Goal: Information Seeking & Learning: Learn about a topic

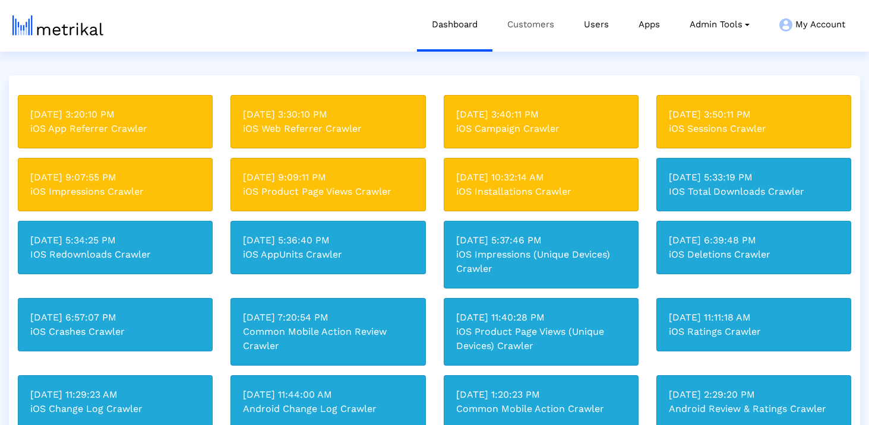
click at [525, 39] on link "Customers" at bounding box center [530, 24] width 77 height 49
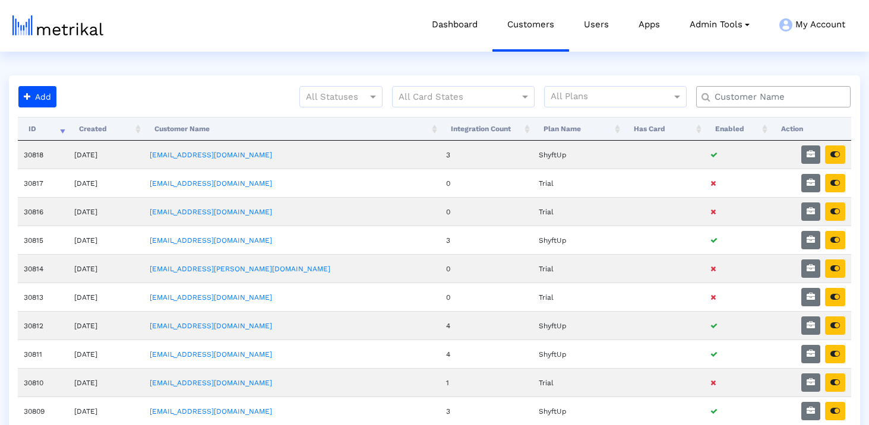
click at [729, 95] on input "text" at bounding box center [776, 97] width 140 height 12
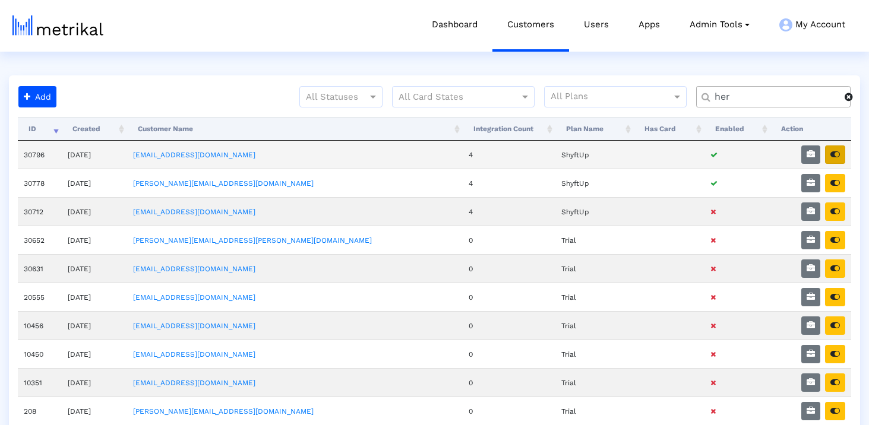
type input "her"
click at [838, 156] on icon "button" at bounding box center [835, 154] width 10 height 8
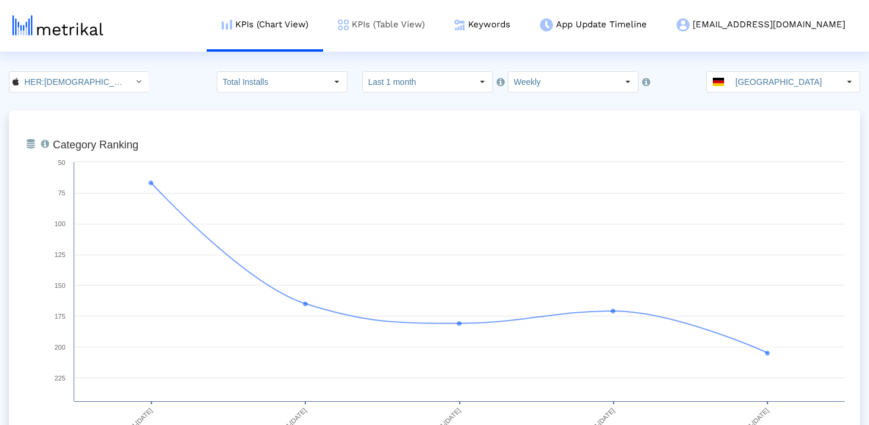
click at [440, 31] on link "KPIs (Table View)" at bounding box center [381, 24] width 116 height 49
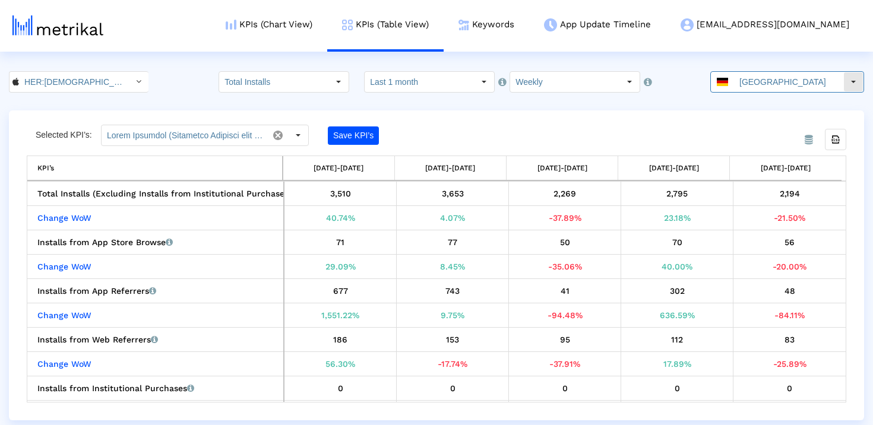
click at [750, 81] on input "Germany" at bounding box center [788, 82] width 109 height 20
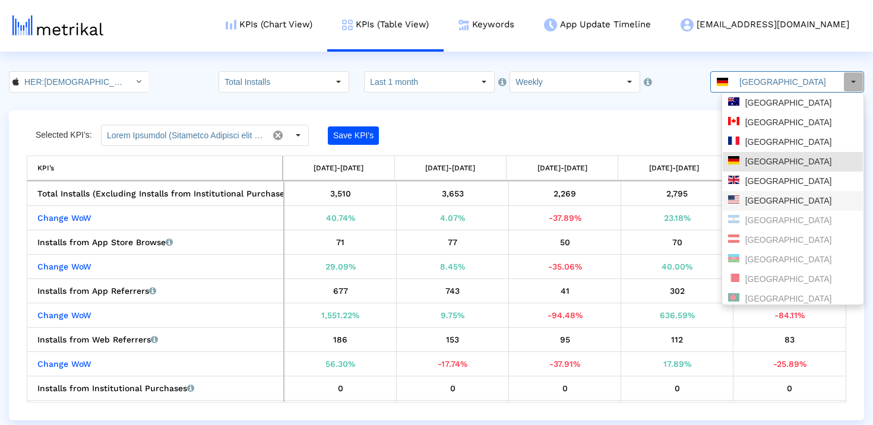
click at [757, 201] on div "[GEOGRAPHIC_DATA]" at bounding box center [792, 200] width 129 height 11
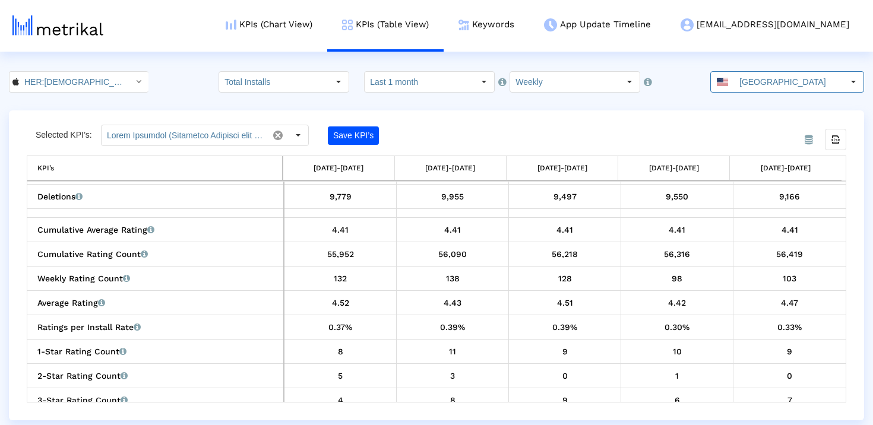
scroll to position [633, 0]
click at [327, 18] on link "KPIs (Chart View)" at bounding box center [269, 24] width 116 height 49
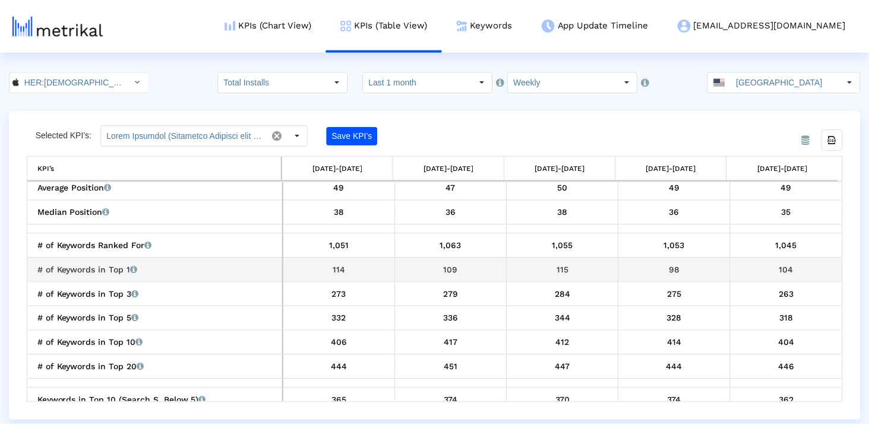
scroll to position [1456, 0]
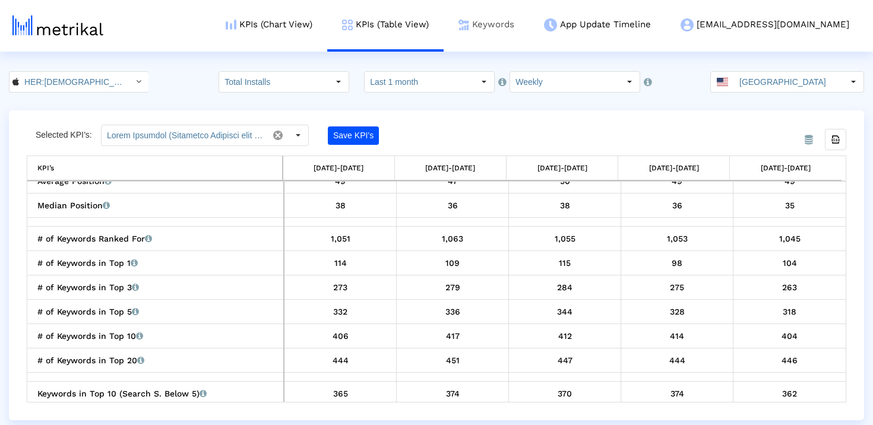
click at [529, 23] on link "Keywords" at bounding box center [487, 24] width 86 height 49
click at [529, 18] on link "Keywords" at bounding box center [487, 24] width 86 height 49
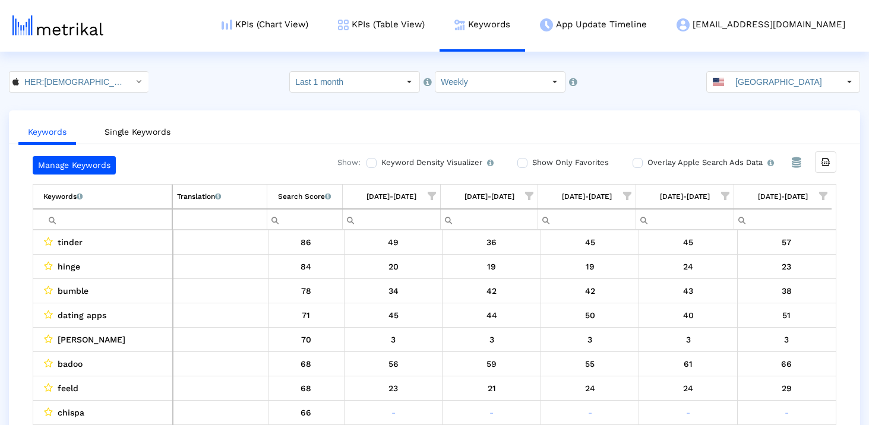
click at [118, 218] on input "Filter cell" at bounding box center [107, 220] width 128 height 20
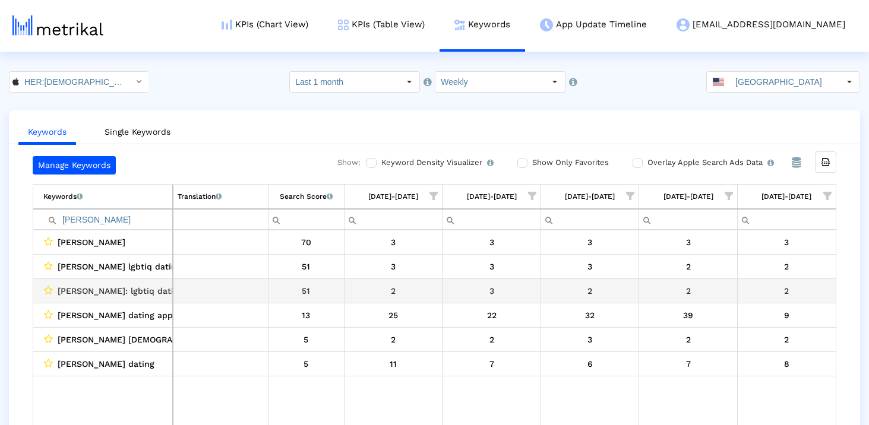
drag, startPoint x: 296, startPoint y: 292, endPoint x: 804, endPoint y: 292, distance: 508.4
click at [804, 292] on tr "taimi: lgbtiq dating chat 51 2 3 2 2 2" at bounding box center [434, 291] width 802 height 24
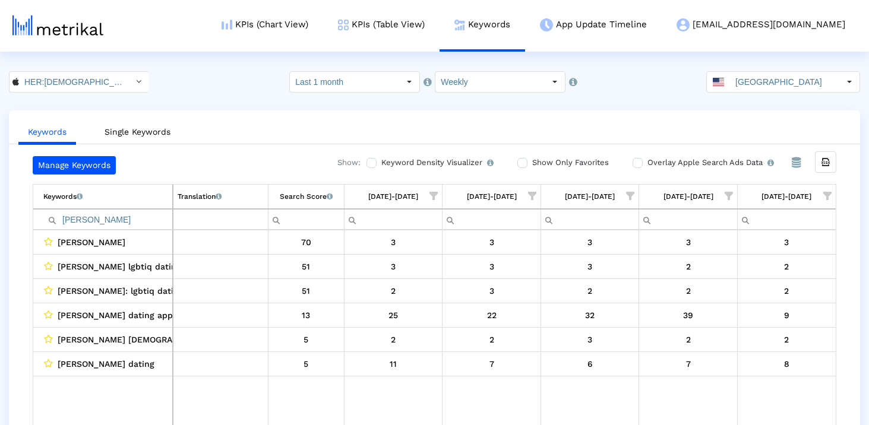
click at [135, 219] on input "taimi" at bounding box center [107, 220] width 129 height 20
paste input "lesbians dating app free"
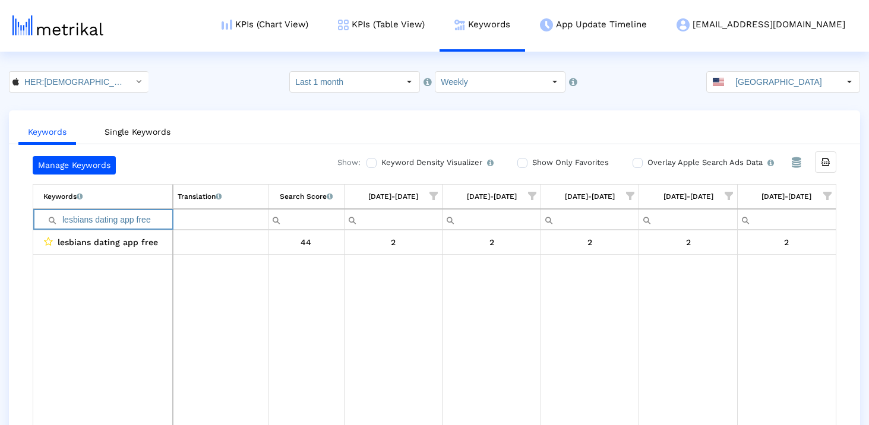
drag, startPoint x: 88, startPoint y: 220, endPoint x: 266, endPoint y: 219, distance: 178.2
click at [266, 219] on tr "lesbians dating app free" at bounding box center [434, 219] width 802 height 21
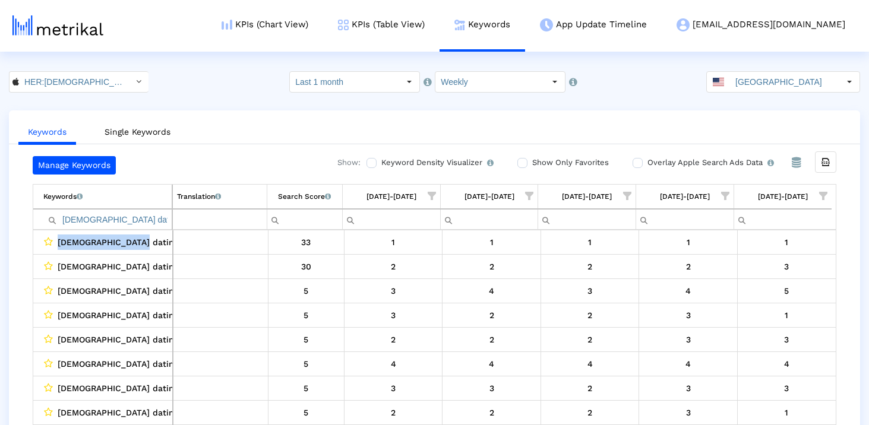
drag, startPoint x: 138, startPoint y: 245, endPoint x: 24, endPoint y: 245, distance: 114.0
click at [24, 245] on div "Manage Keywords Show: Keyword Density Visualizer Turn this on to view where and…" at bounding box center [434, 293] width 851 height 275
click at [87, 220] on input "lesbian dating app" at bounding box center [107, 220] width 128 height 20
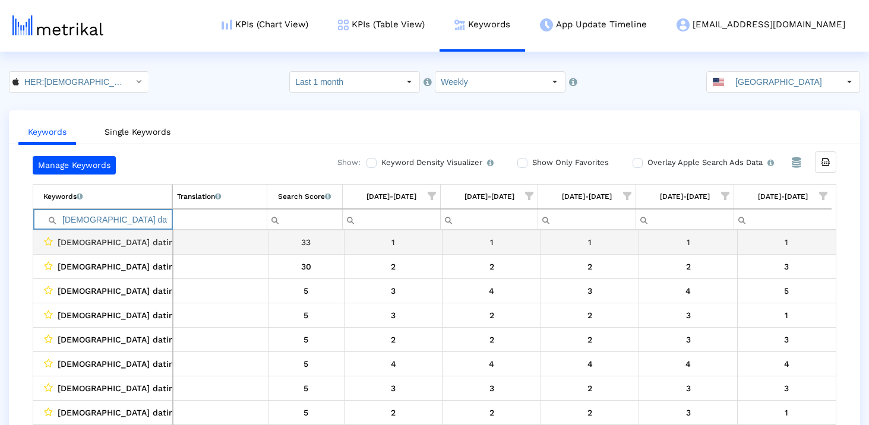
type input "lesbian dating app"
drag, startPoint x: 148, startPoint y: 242, endPoint x: 34, endPoint y: 242, distance: 113.4
click at [34, 242] on td "lesbian dating app" at bounding box center [103, 242] width 140 height 24
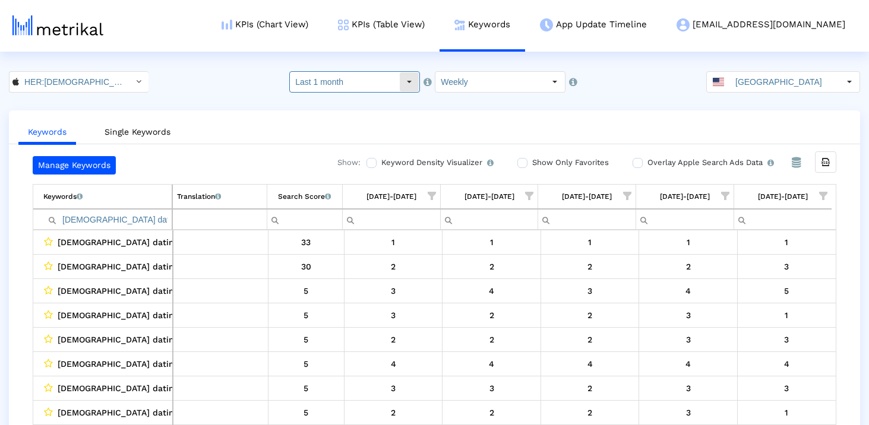
click at [371, 80] on input "Last 1 month" at bounding box center [344, 82] width 109 height 20
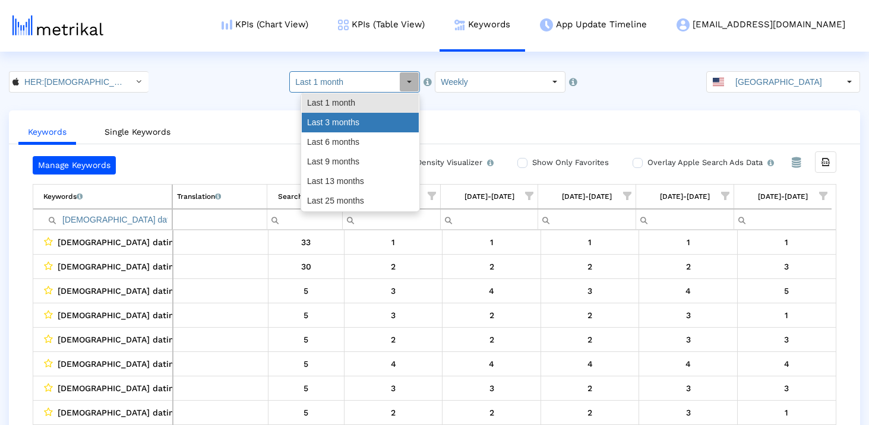
click at [355, 125] on div "Last 3 months" at bounding box center [360, 123] width 117 height 20
type input "Last 3 months"
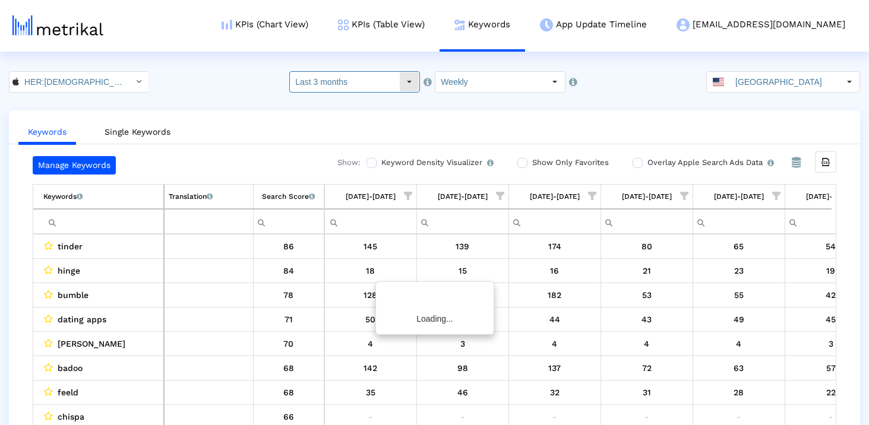
scroll to position [0, 690]
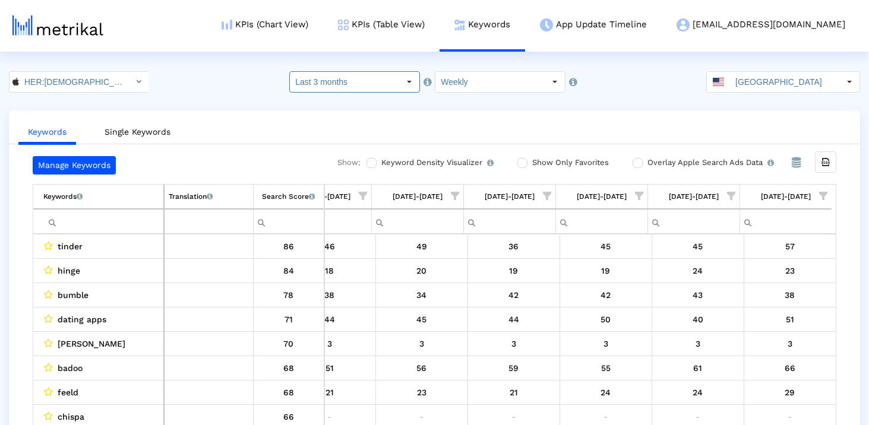
click at [136, 224] on input "Filter cell" at bounding box center [103, 222] width 120 height 20
type input "x"
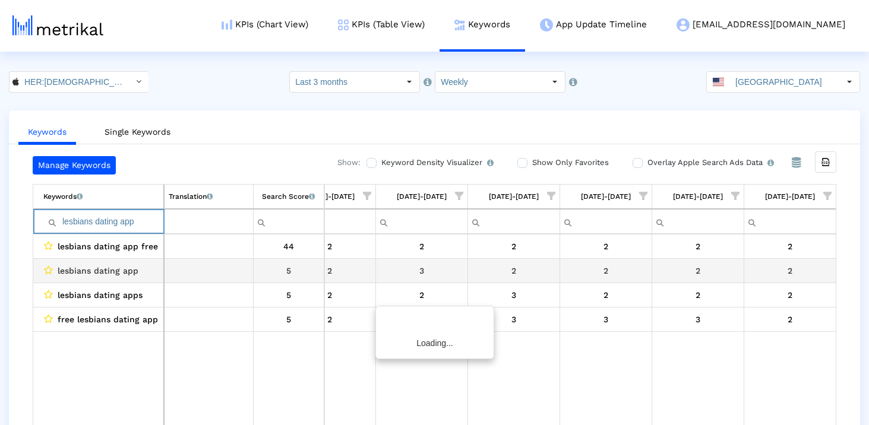
scroll to position [0, 685]
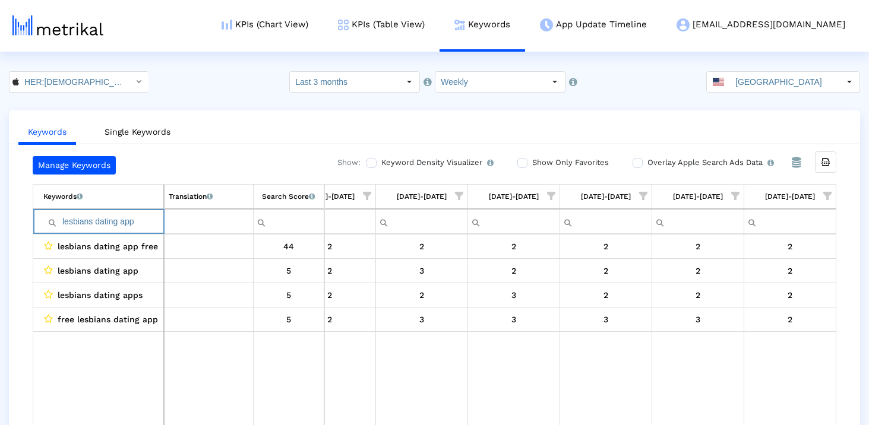
click at [92, 223] on input "lesbians dating app" at bounding box center [103, 222] width 120 height 20
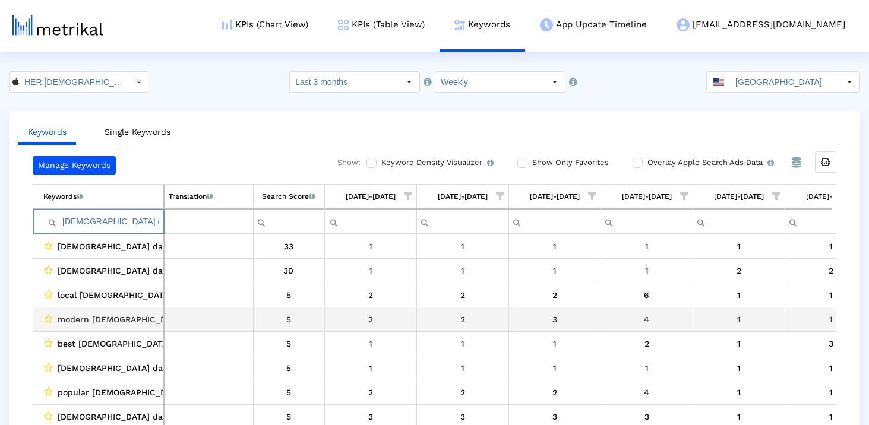
scroll to position [0, 690]
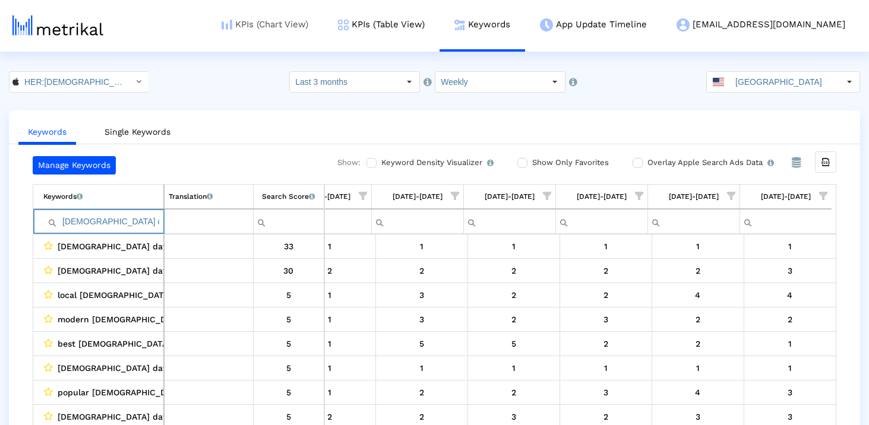
type input "lesbian dating app"
click at [621, 121] on ul "Keywords Single Keywords" at bounding box center [434, 130] width 851 height 28
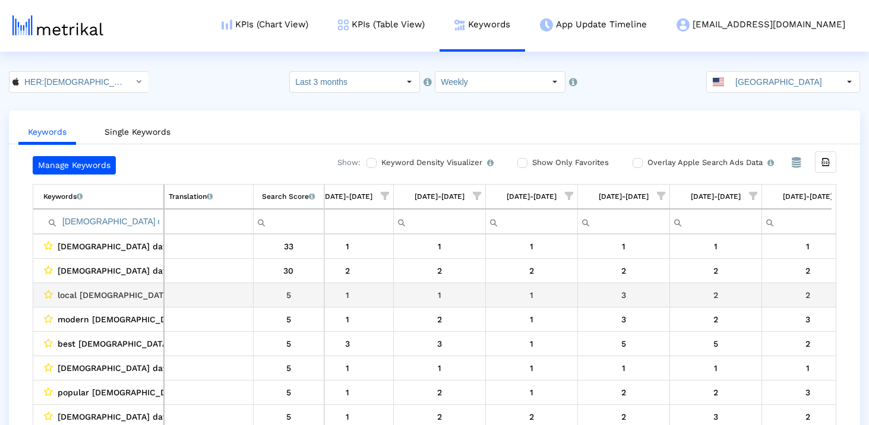
scroll to position [0, 463]
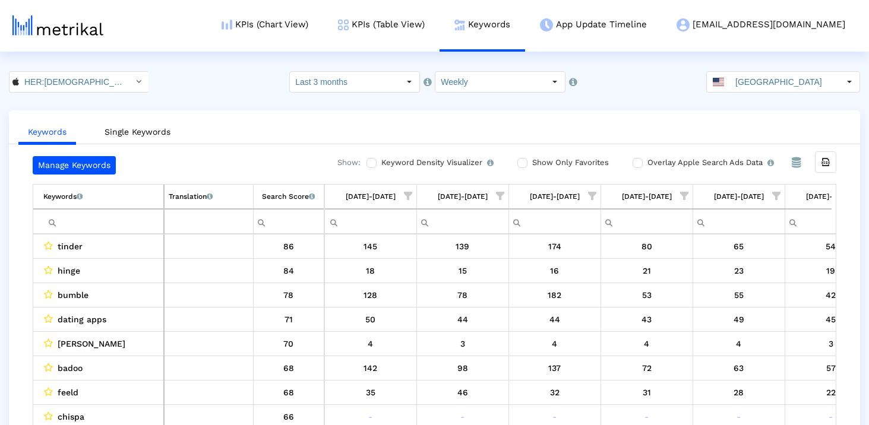
scroll to position [0, 690]
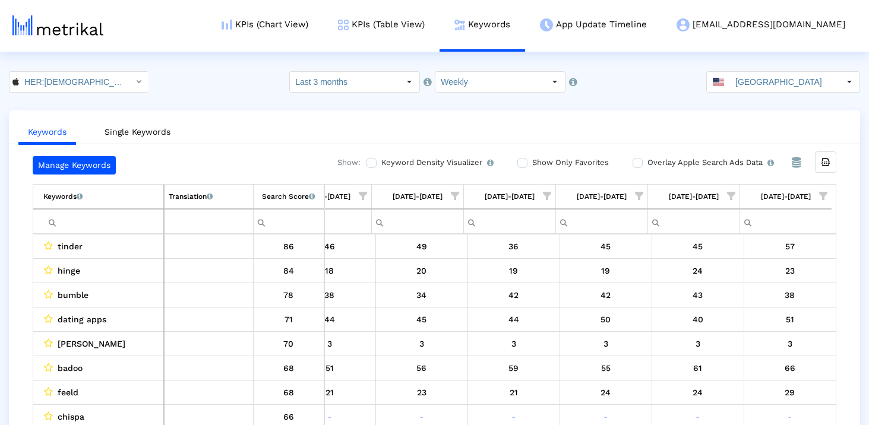
click at [84, 221] on input "Filter cell" at bounding box center [103, 222] width 120 height 20
paste input "lesbians dating app"
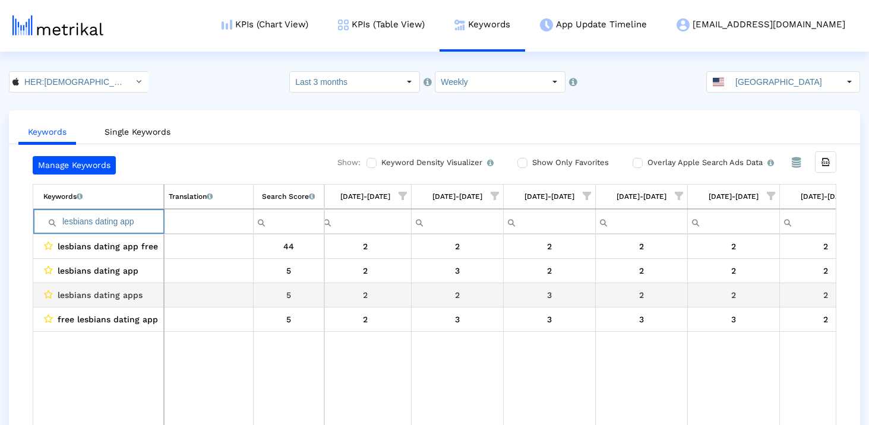
scroll to position [0, 685]
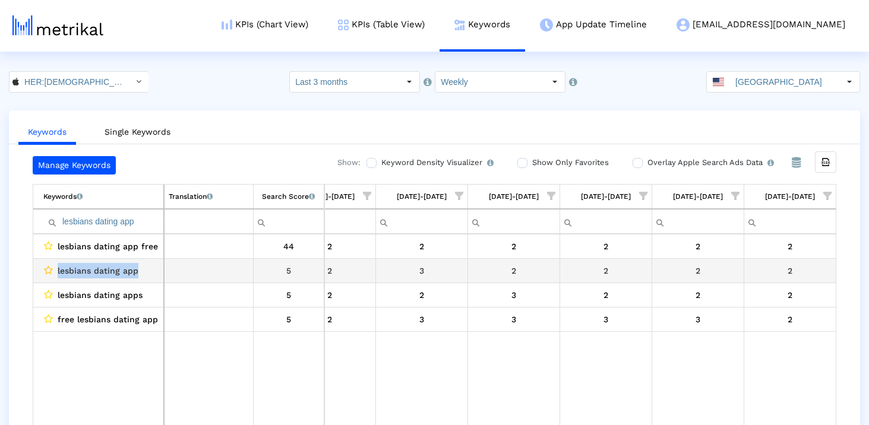
drag, startPoint x: 137, startPoint y: 273, endPoint x: 49, endPoint y: 273, distance: 87.3
click at [49, 273] on div "lesbians dating app" at bounding box center [101, 270] width 116 height 15
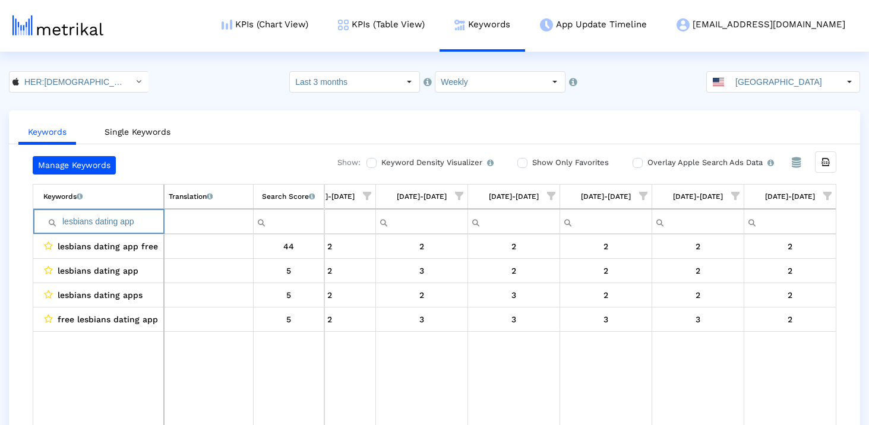
click at [144, 217] on input "lesbians dating app" at bounding box center [103, 222] width 120 height 20
paste input "dating app for lesbians"
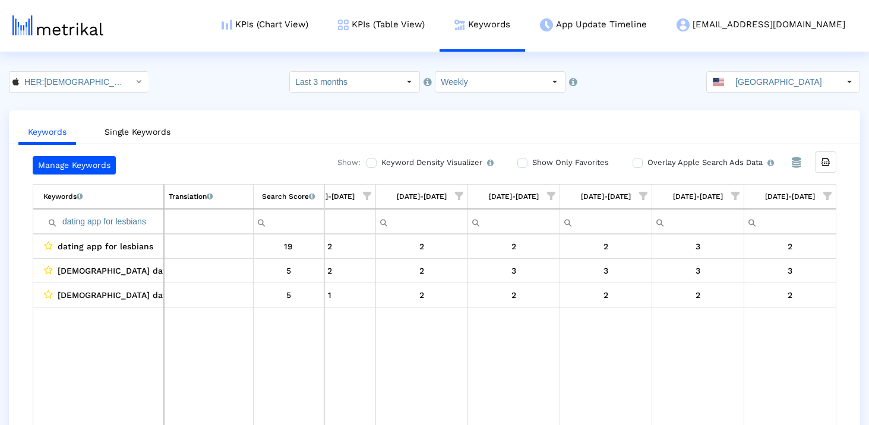
click at [133, 224] on input "dating app for lesbians" at bounding box center [103, 222] width 120 height 20
paste input "s"
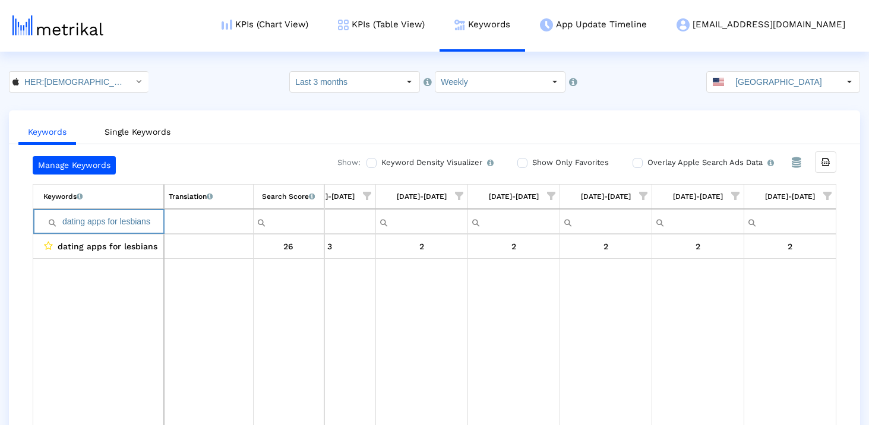
click at [136, 227] on input "dating apps for lesbians" at bounding box center [103, 222] width 120 height 20
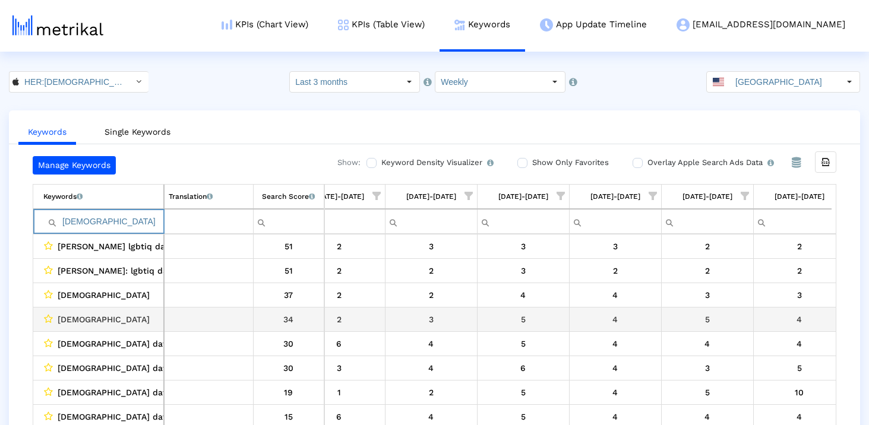
scroll to position [0, 690]
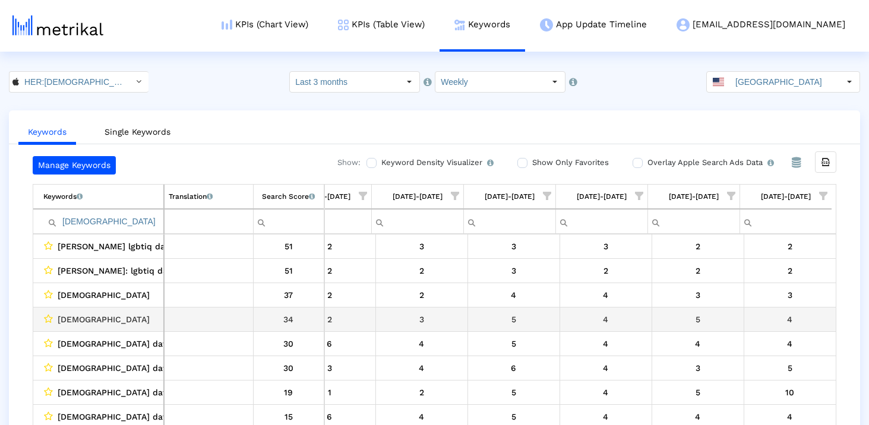
drag, startPoint x: 483, startPoint y: 323, endPoint x: 799, endPoint y: 319, distance: 316.0
click at [801, 320] on tr "lgbt 34 4 3 4 4 4 2 3 2 3 5 4 5 4" at bounding box center [92, 320] width 1488 height 24
click at [799, 319] on div "4" at bounding box center [790, 319] width 84 height 15
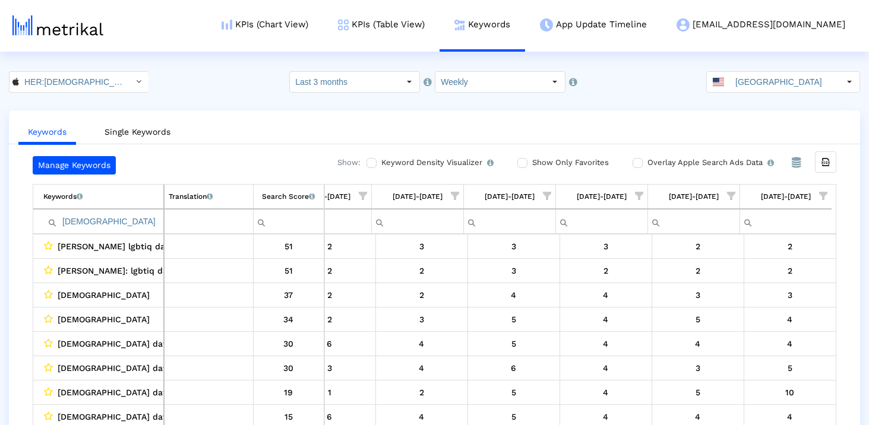
click at [129, 220] on input "lgbt" at bounding box center [103, 222] width 120 height 20
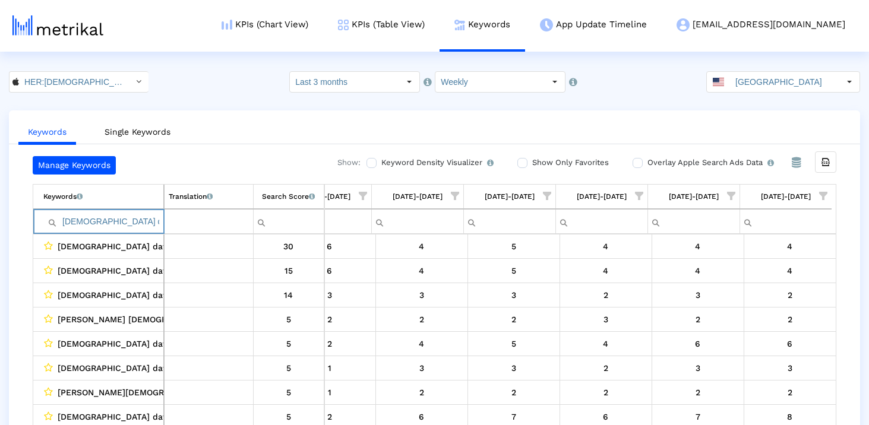
click at [118, 223] on input "lgbtq dating" at bounding box center [103, 222] width 120 height 20
paste input "esbian chat"
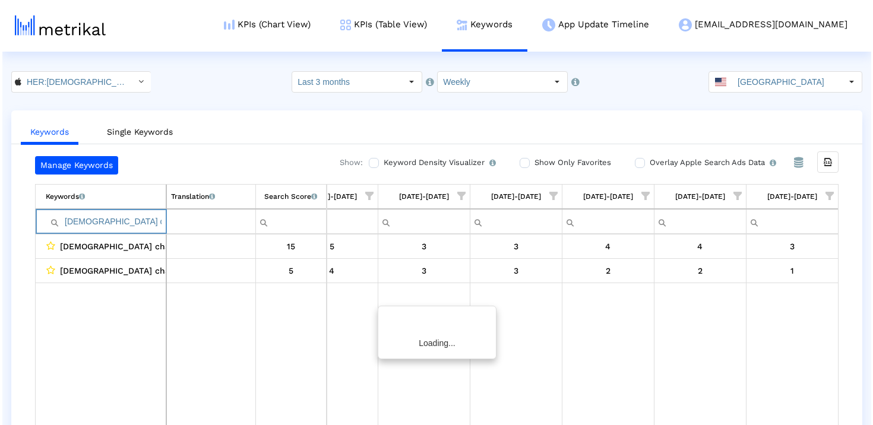
scroll to position [0, 685]
click at [129, 220] on input "lesbian chat" at bounding box center [103, 222] width 120 height 20
click at [102, 220] on input "lesbian chat" at bounding box center [103, 222] width 120 height 20
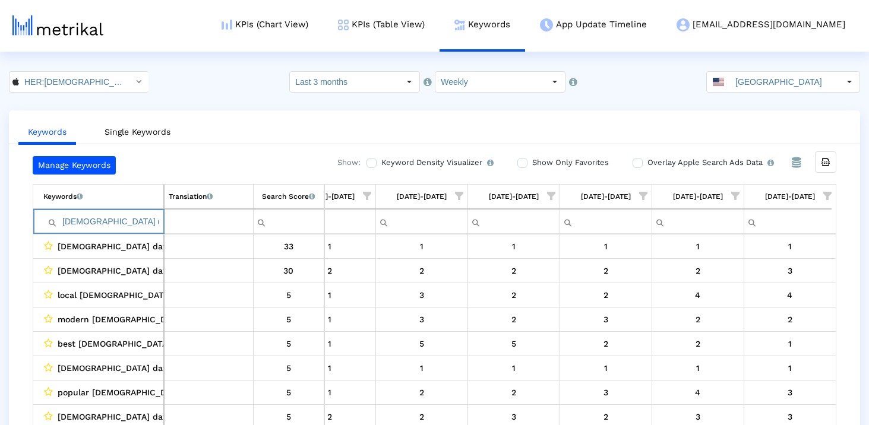
click at [122, 218] on input "lesbian dating ap" at bounding box center [103, 222] width 120 height 20
paste input "s dating app free"
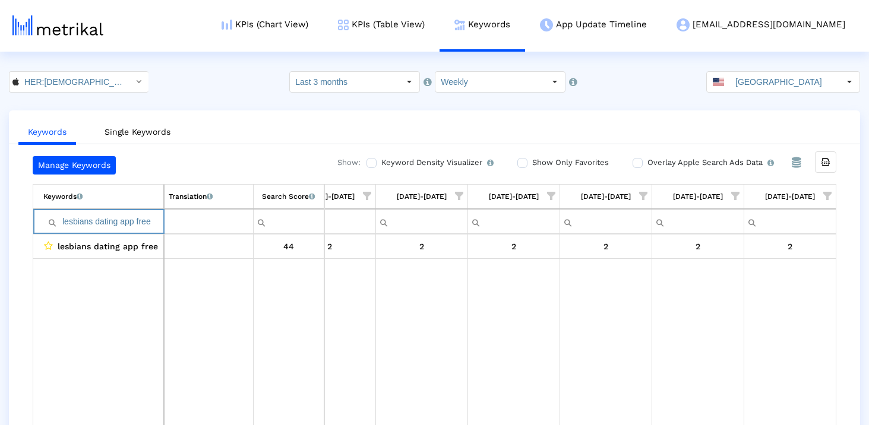
click at [146, 217] on input "lesbians dating app free" at bounding box center [103, 222] width 120 height 20
paste input "gbtq dating"
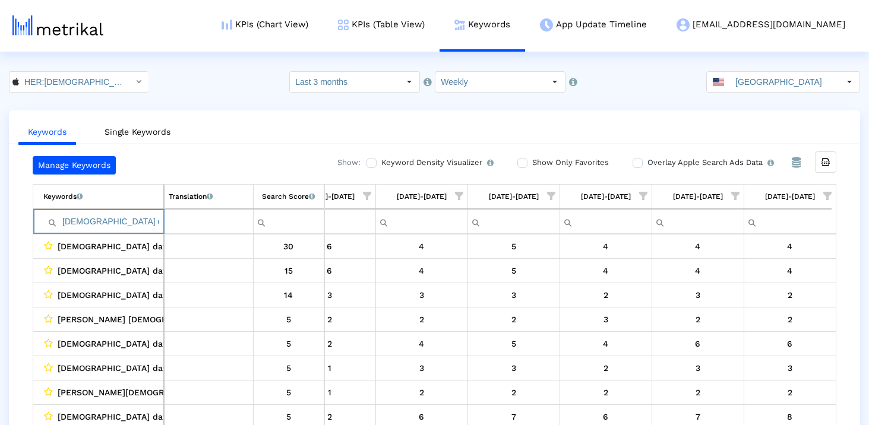
click at [106, 227] on input "lgbtq dating" at bounding box center [103, 222] width 120 height 20
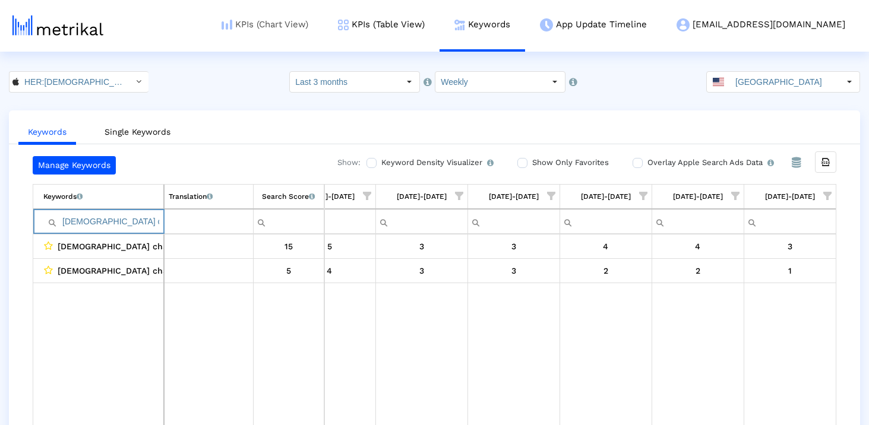
type input "lesbian chat"
click at [440, 30] on link "KPIs (Table View)" at bounding box center [381, 24] width 116 height 49
click at [444, 20] on link "KPIs (Table View)" at bounding box center [385, 24] width 116 height 49
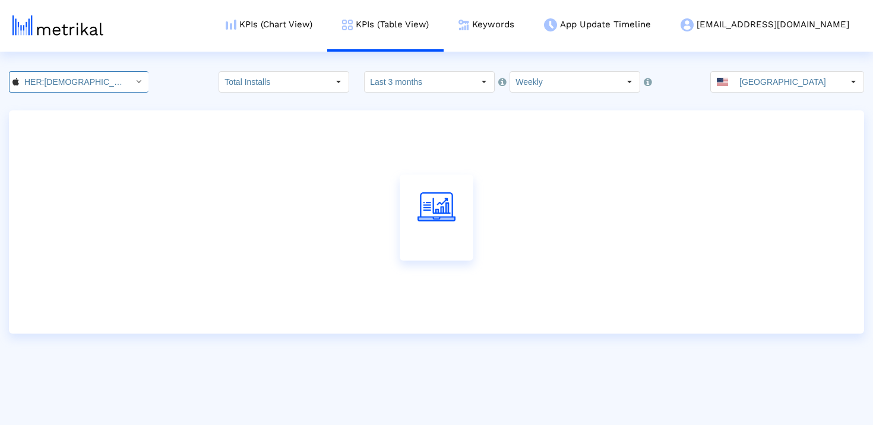
click at [100, 74] on input "HER:[DEMOGRAPHIC_DATA]&[DEMOGRAPHIC_DATA] [DEMOGRAPHIC_DATA] Dating < 573328837…" at bounding box center [72, 82] width 107 height 20
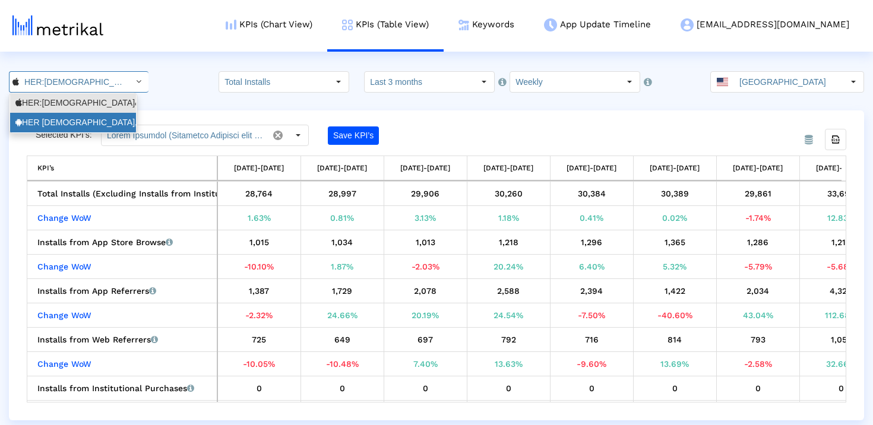
click at [100, 119] on div "HER Lesbian, bi & queer dating <com.weareher.her>" at bounding box center [72, 122] width 115 height 11
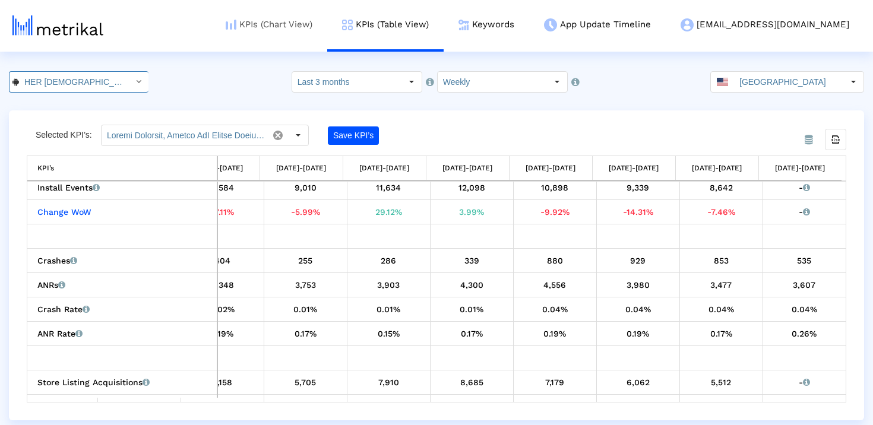
scroll to position [0, 110]
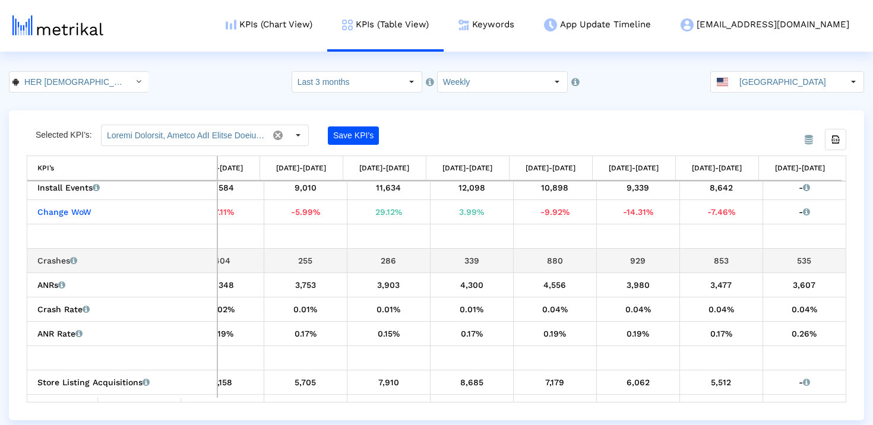
click at [801, 259] on div "535" at bounding box center [804, 260] width 75 height 15
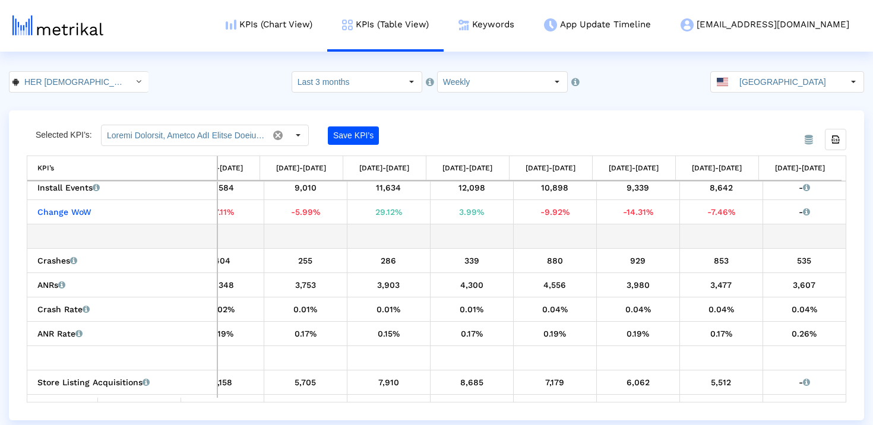
copy div "535"
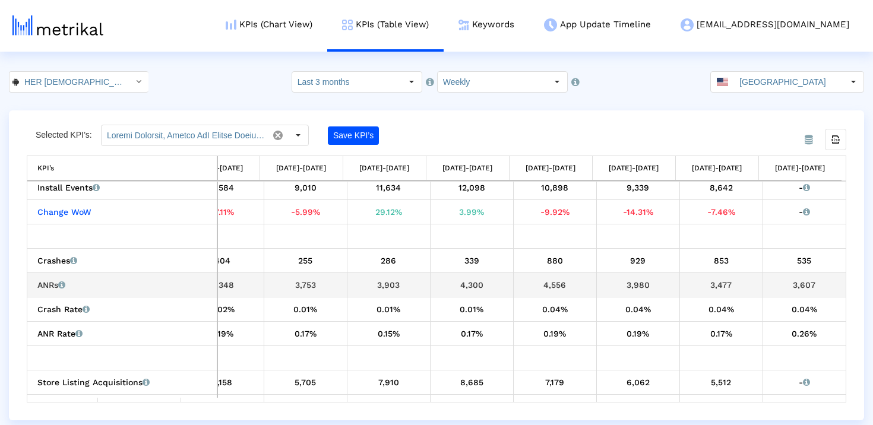
drag, startPoint x: 789, startPoint y: 284, endPoint x: 824, endPoint y: 284, distance: 34.4
click at [824, 284] on div "3,607" at bounding box center [804, 284] width 75 height 15
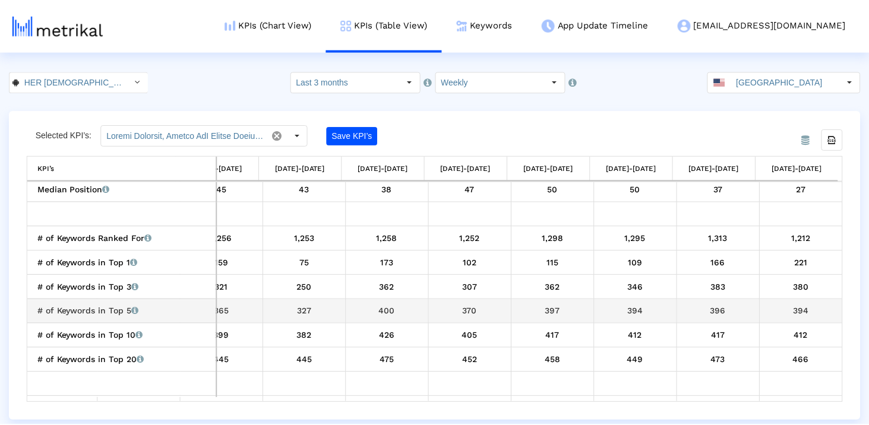
scroll to position [868, 0]
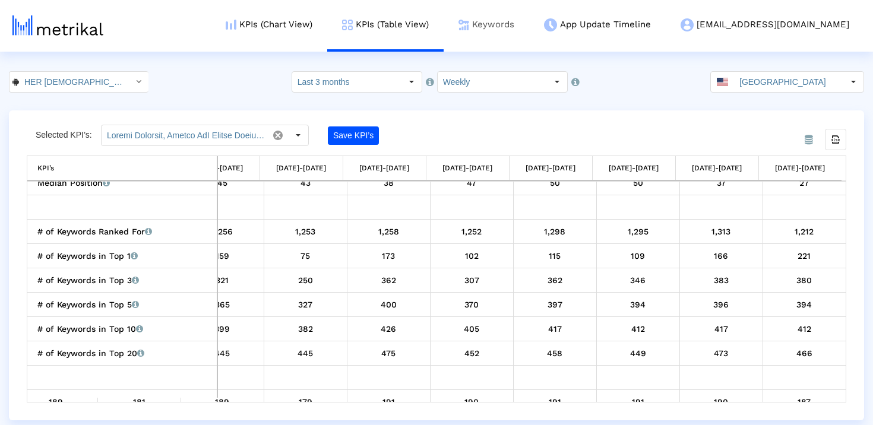
click at [529, 30] on link "Keywords" at bounding box center [487, 24] width 86 height 49
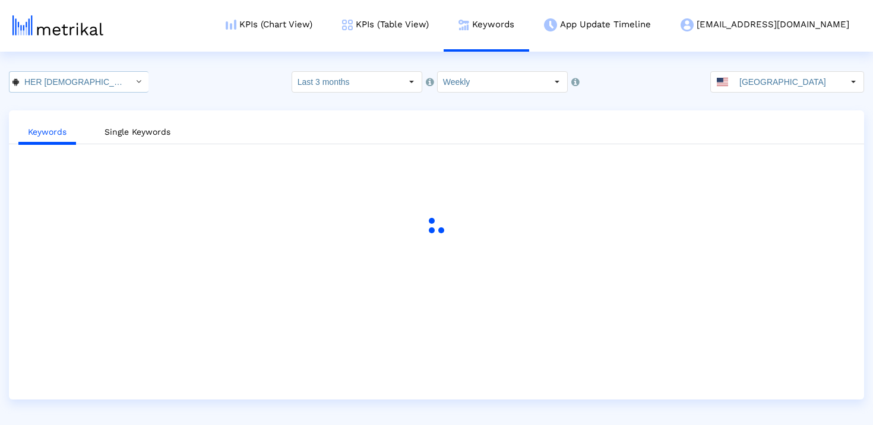
click at [52, 89] on input "HER Lesbian, bi & queer dating < com.weareher.her >" at bounding box center [72, 82] width 107 height 20
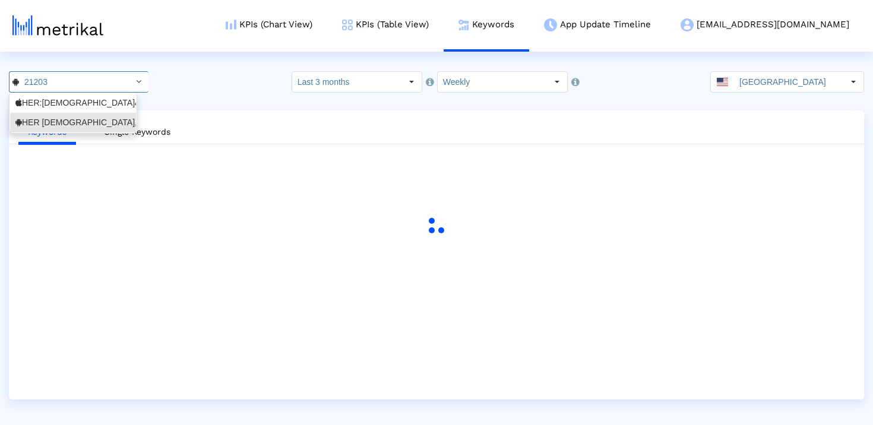
click at [217, 75] on div "21203 Select how far back from today you would like to view the data below. Las…" at bounding box center [436, 81] width 873 height 21
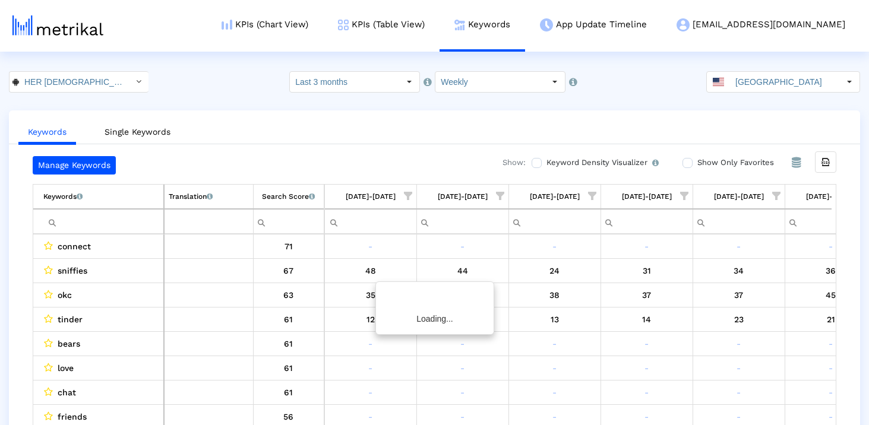
scroll to position [0, 690]
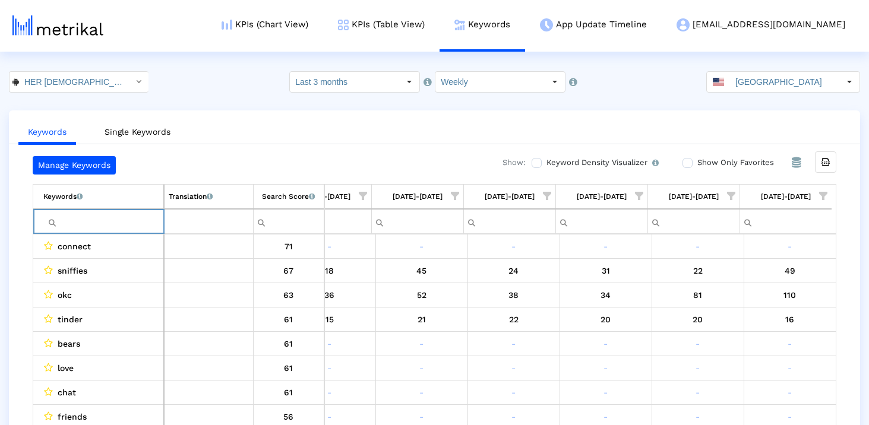
click at [100, 226] on input "Filter cell" at bounding box center [103, 222] width 120 height 20
paste input "lesbian dating"
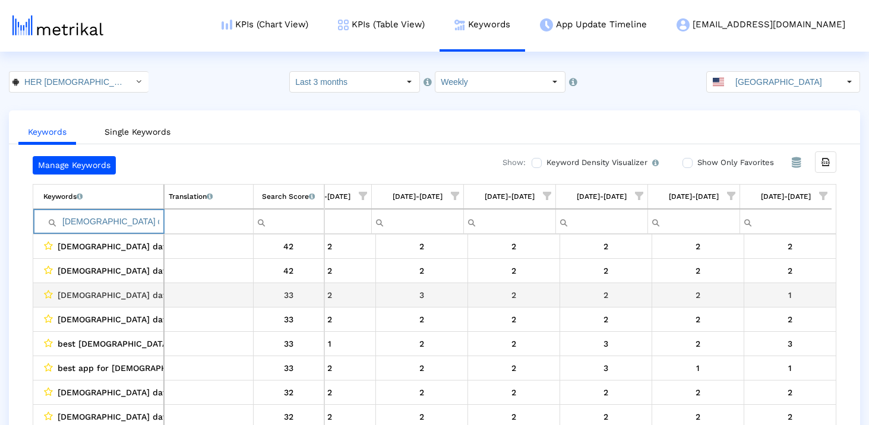
scroll to position [0, 0]
click at [126, 223] on input "lesbian dating" at bounding box center [103, 222] width 120 height 20
paste input "dating app for lesbians"
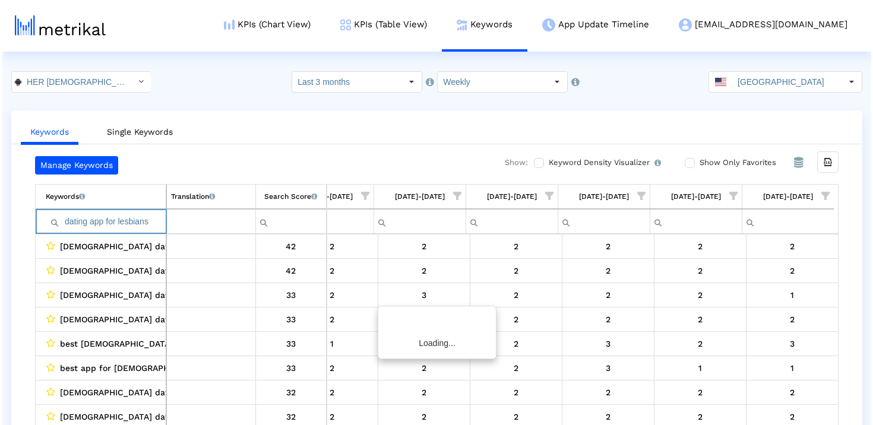
scroll to position [0, 685]
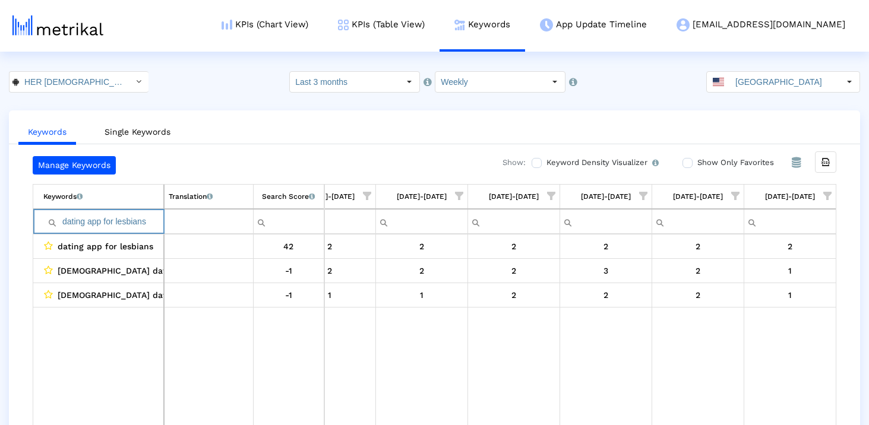
click at [146, 222] on input "dating app for lesbians" at bounding box center [103, 222] width 120 height 20
paste input "lesbian dating app"
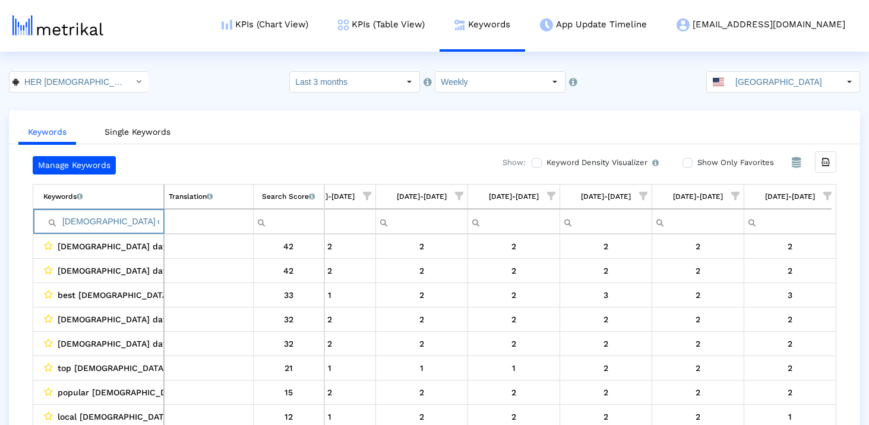
click at [131, 218] on input "lesbian dating app" at bounding box center [103, 222] width 120 height 20
paste input "chat"
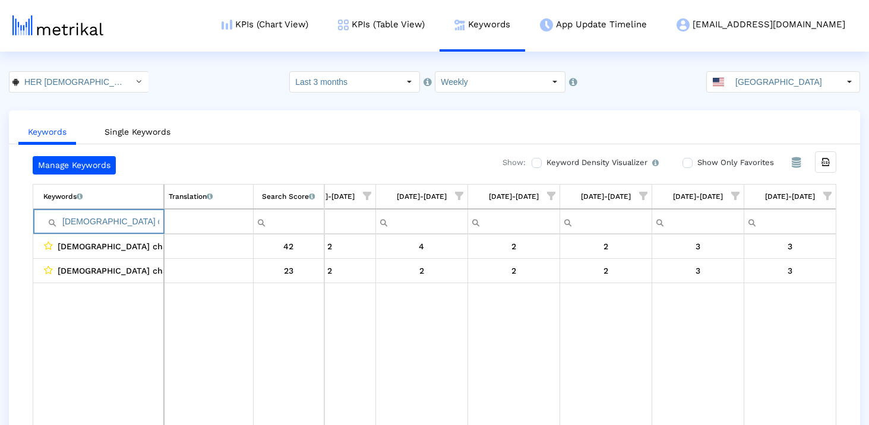
click at [134, 217] on input "lesbian chat" at bounding box center [103, 222] width 120 height 20
paste input "dating apps for lesbians"
click at [137, 222] on input "dating apps for lesbians" at bounding box center [103, 222] width 120 height 20
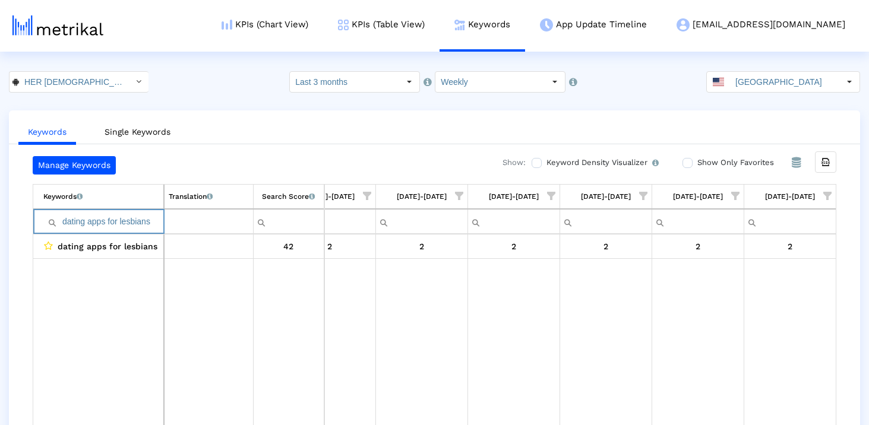
click at [137, 222] on input "dating apps for lesbians" at bounding box center [103, 222] width 120 height 20
paste input "lesbians dating app"
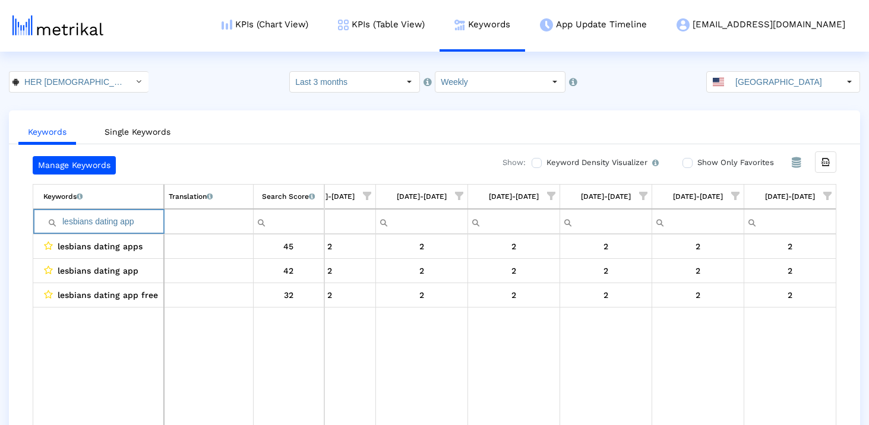
click at [132, 217] on input "lesbians dating app" at bounding box center [103, 222] width 120 height 20
paste input "gbt dating apps"
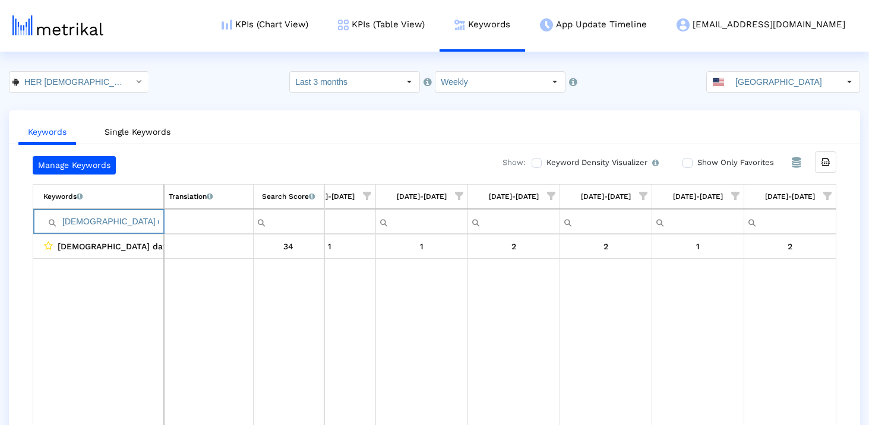
click at [137, 213] on input "lgbt dating apps" at bounding box center [103, 222] width 120 height 20
paste input "queer dating"
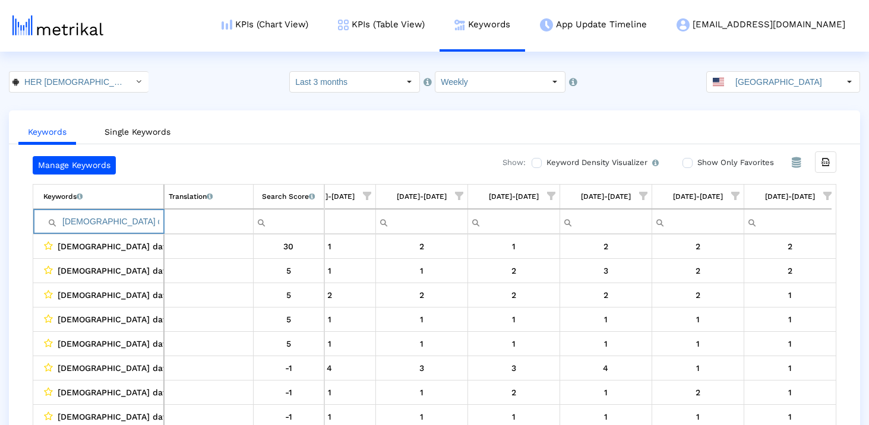
click at [119, 226] on input "queer dating" at bounding box center [103, 222] width 120 height 20
paste input "best lesbian dating app"
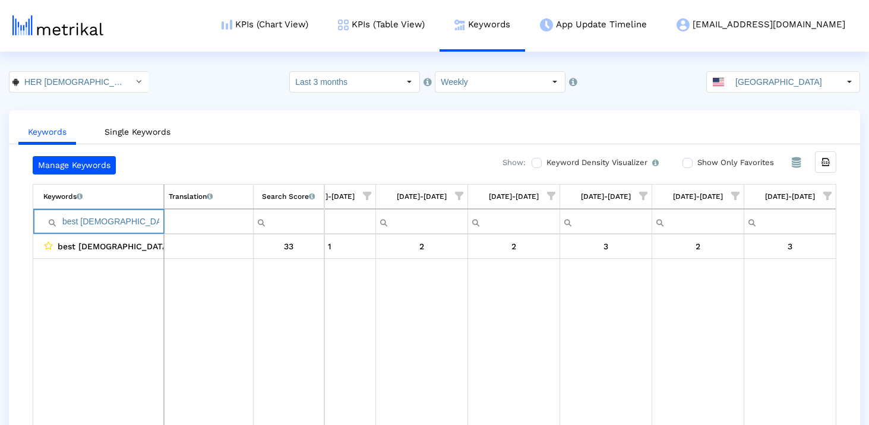
click at [113, 223] on input "best lesbian dating app" at bounding box center [103, 222] width 120 height 20
paste input "lesbian dating apps"
type input "lesbian dating apps"
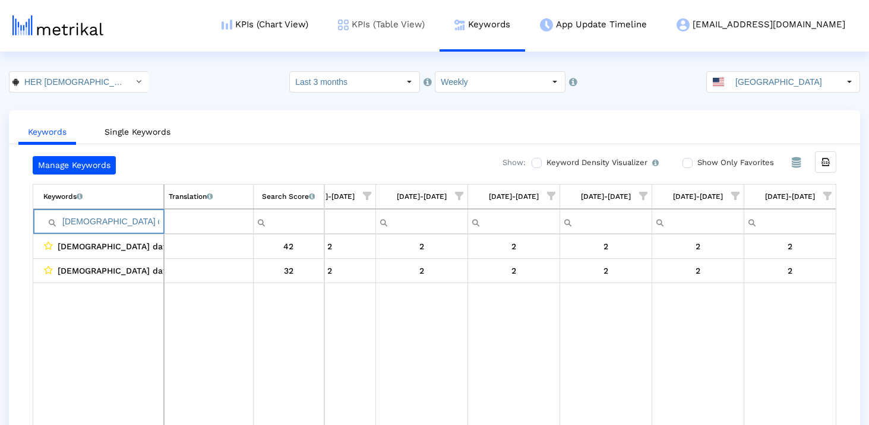
click at [440, 31] on link "KPIs (Table View)" at bounding box center [381, 24] width 116 height 49
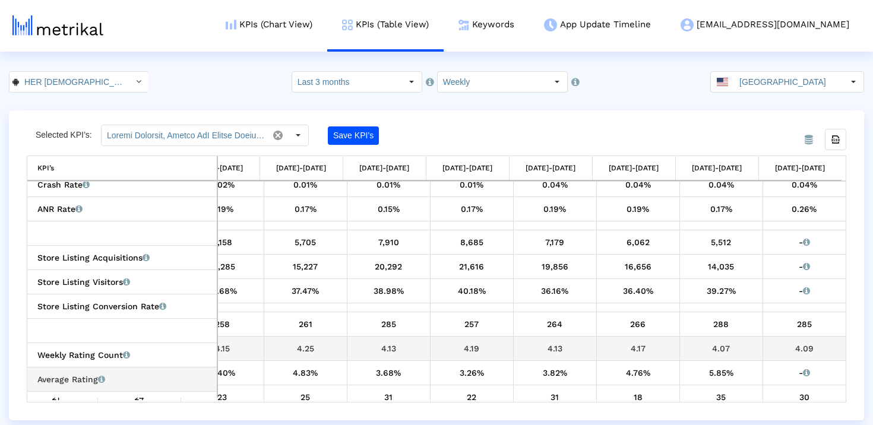
scroll to position [237, 457]
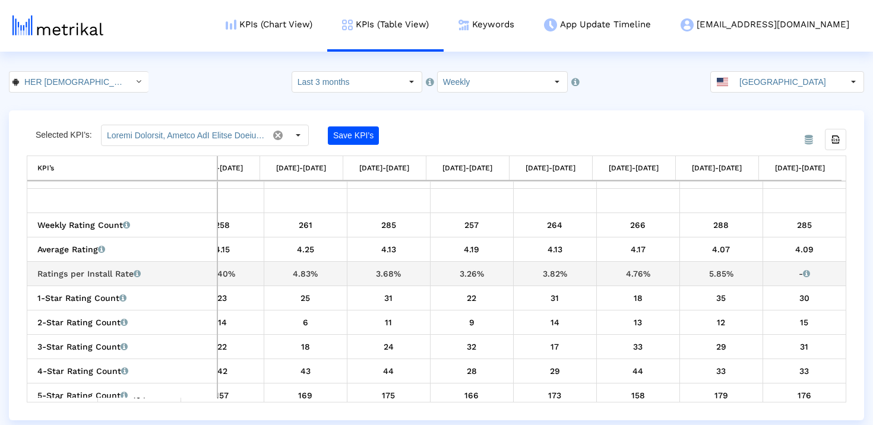
drag, startPoint x: 132, startPoint y: 272, endPoint x: 34, endPoint y: 276, distance: 98.7
click at [36, 276] on td "Ratings per Install Rate Rating count in that time period divided by the same p…" at bounding box center [122, 273] width 190 height 24
copy div "Ratings per Install Rate"
click at [695, 276] on div "5.85%" at bounding box center [721, 273] width 74 height 15
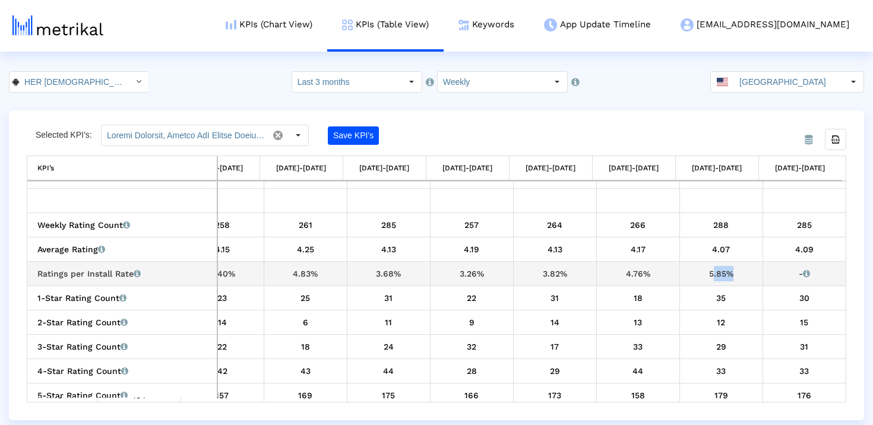
click at [695, 276] on div "5.85%" at bounding box center [721, 273] width 74 height 15
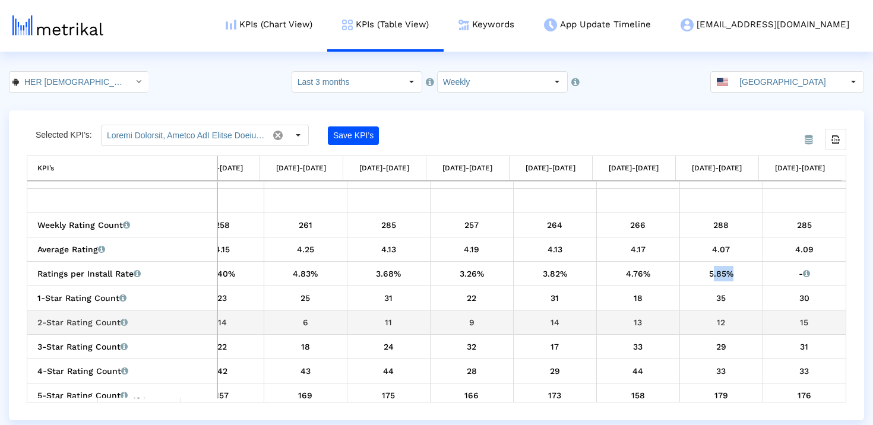
copy div "5.85%"
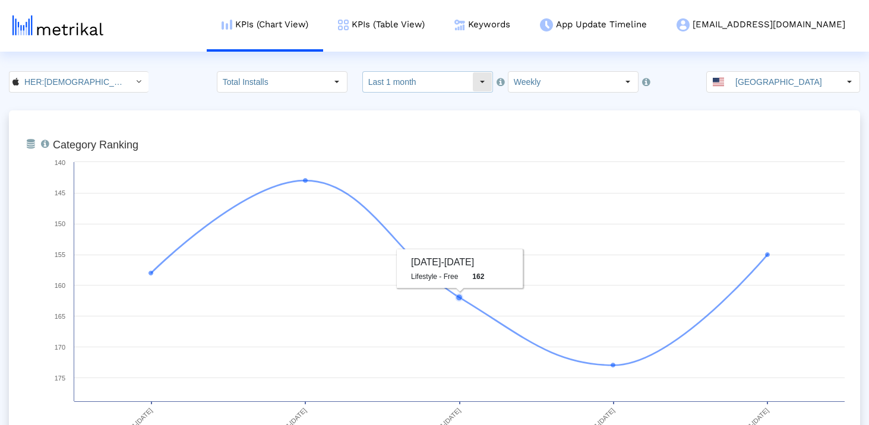
click at [437, 72] on input "Last 1 month" at bounding box center [417, 82] width 109 height 20
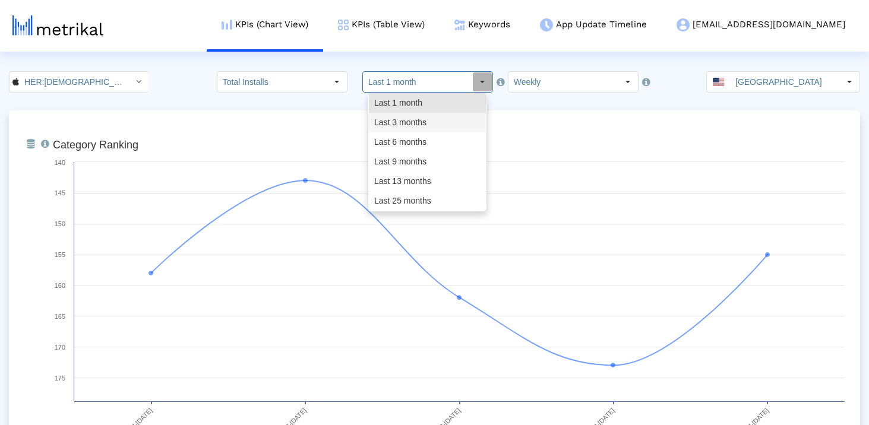
click at [420, 129] on div "Last 3 months" at bounding box center [427, 123] width 117 height 20
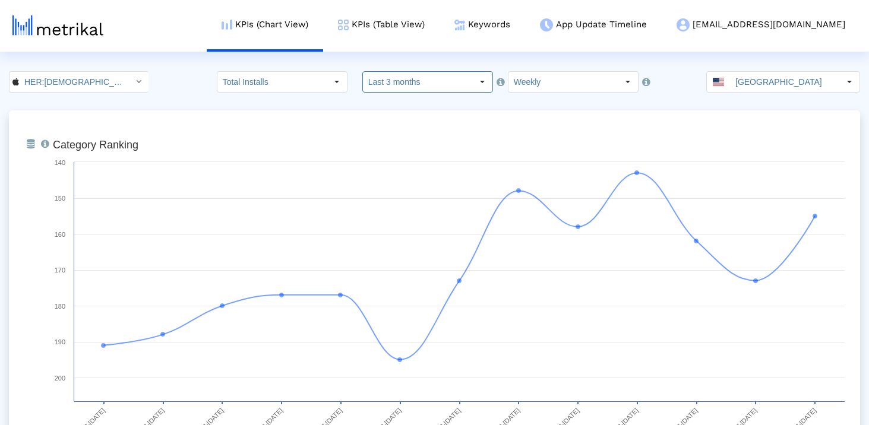
click at [414, 82] on input "Last 3 months" at bounding box center [417, 82] width 109 height 20
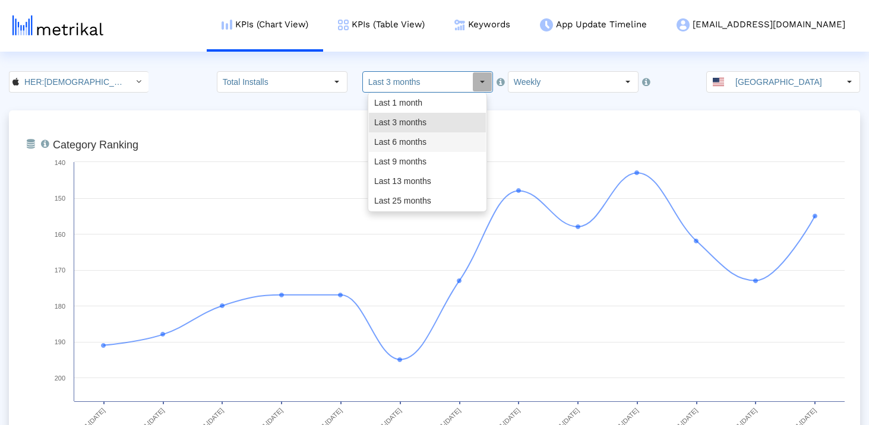
click at [412, 144] on div "Last 6 months" at bounding box center [427, 142] width 117 height 20
type input "Last 6 months"
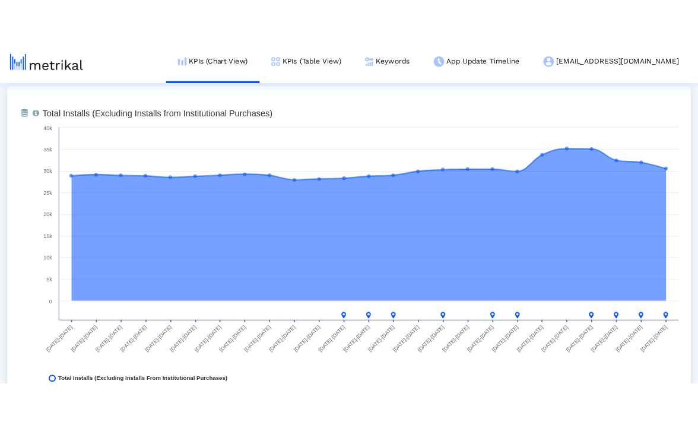
scroll to position [927, 0]
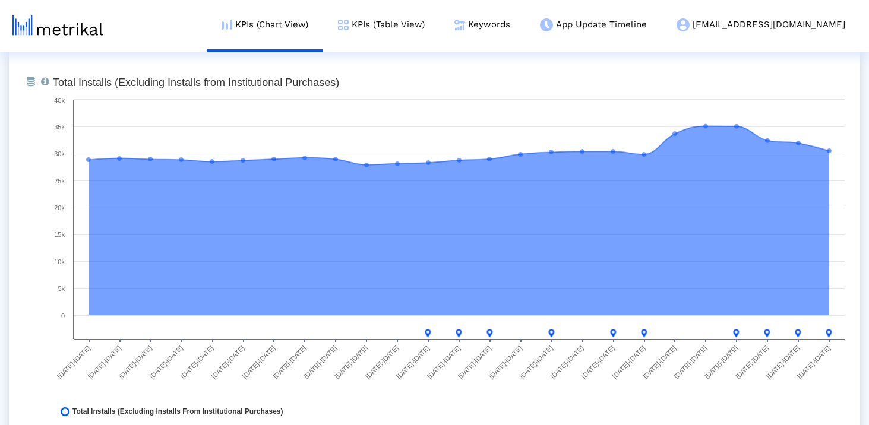
click at [373, 375] on text "[DATE]-[DATE]" at bounding box center [382, 362] width 36 height 36
click at [64, 213] on rect at bounding box center [449, 250] width 804 height 356
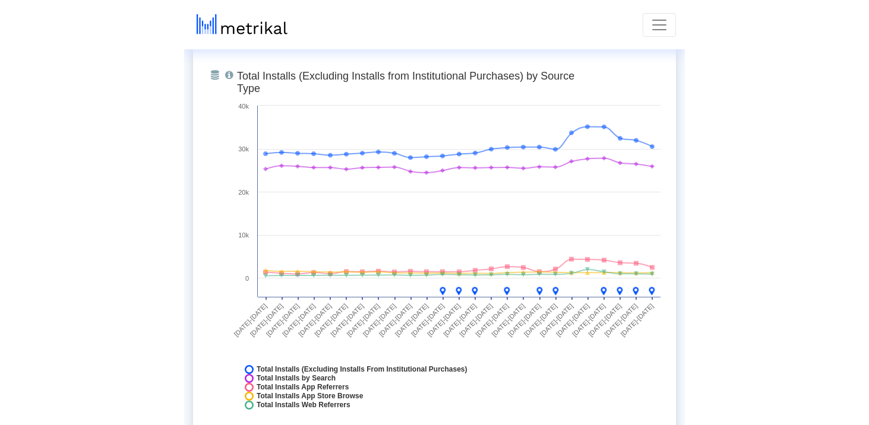
scroll to position [1366, 0]
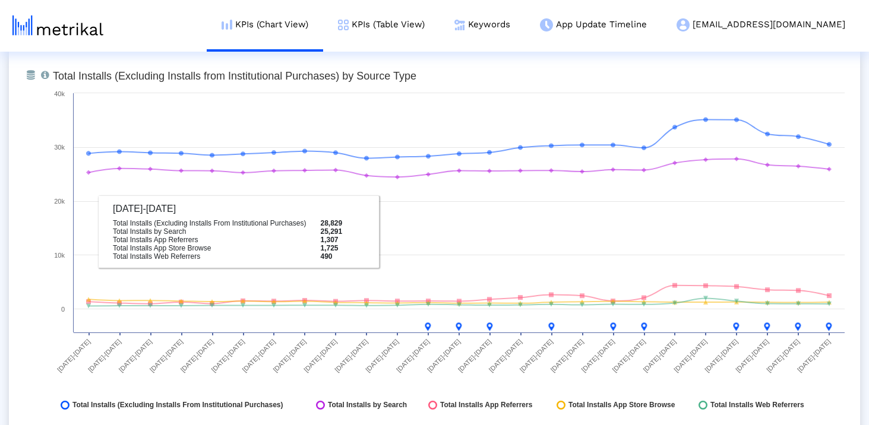
click at [14, 213] on div "From Database Total installs that the app received from each source (excludes I…" at bounding box center [434, 244] width 851 height 404
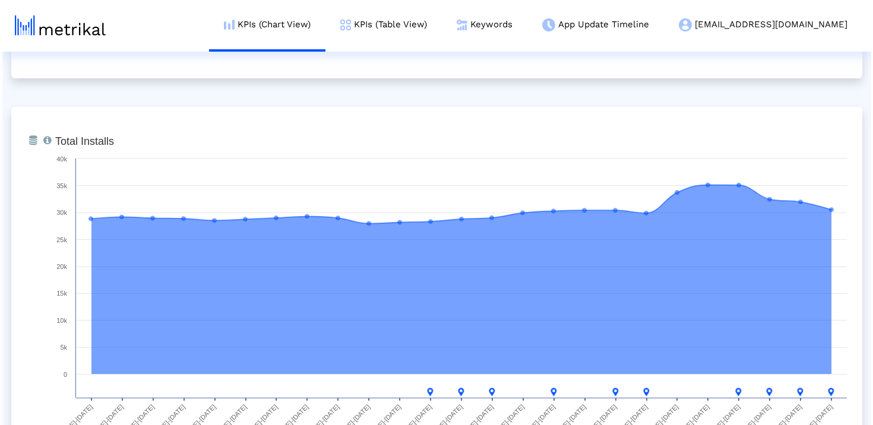
scroll to position [0, 0]
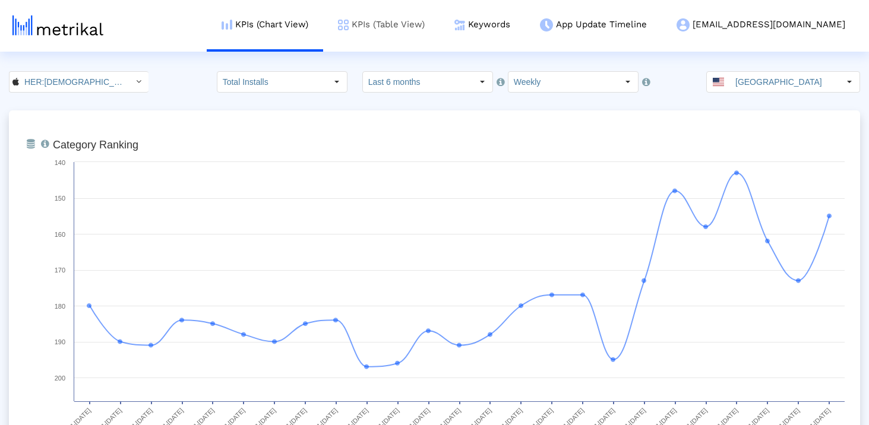
click at [440, 24] on link "KPIs (Table View)" at bounding box center [381, 24] width 116 height 49
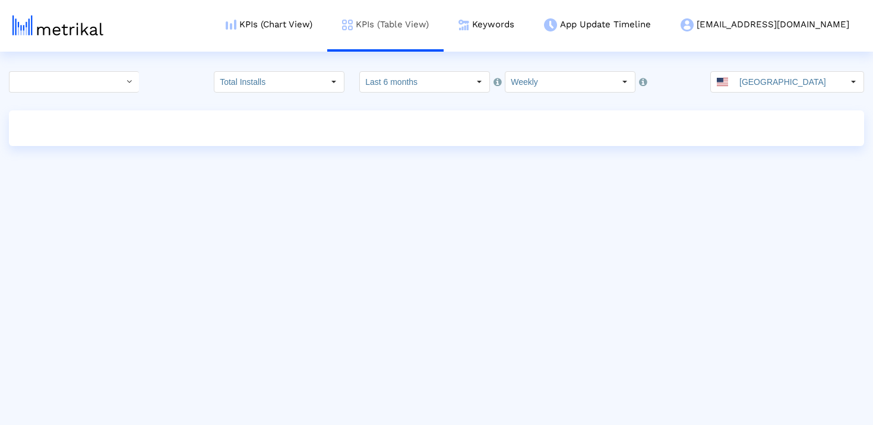
click at [444, 34] on link "KPIs (Table View)" at bounding box center [385, 24] width 116 height 49
